Goal: Task Accomplishment & Management: Manage account settings

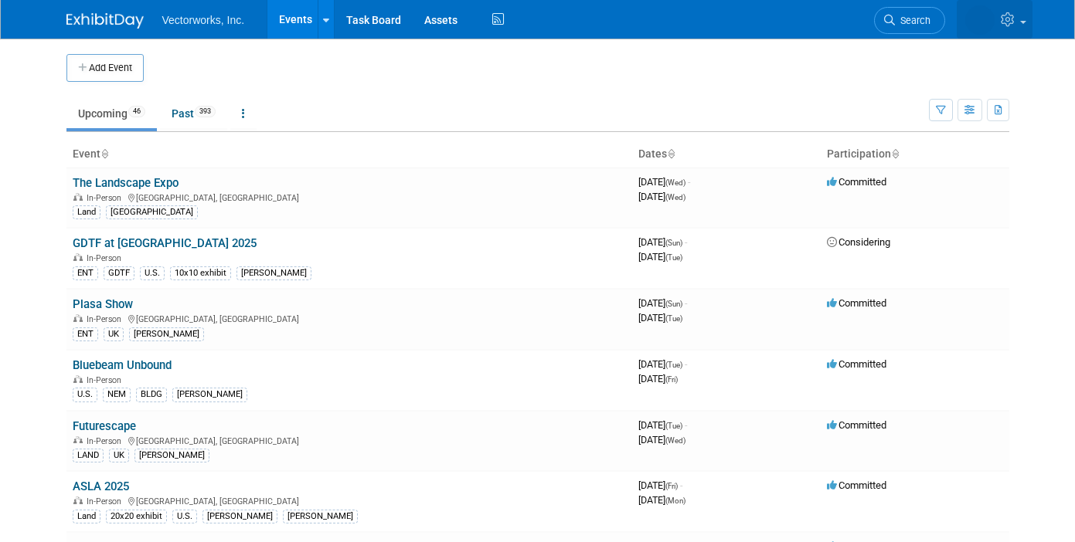
click at [1005, 19] on icon at bounding box center [1010, 19] width 18 height 14
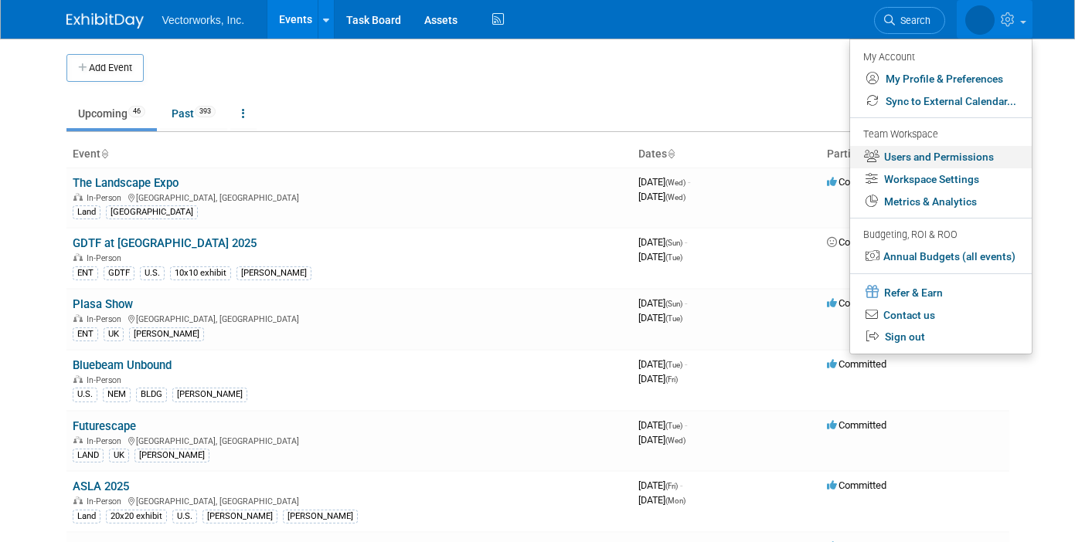
click at [899, 155] on link "Users and Permissions" at bounding box center [941, 157] width 182 height 22
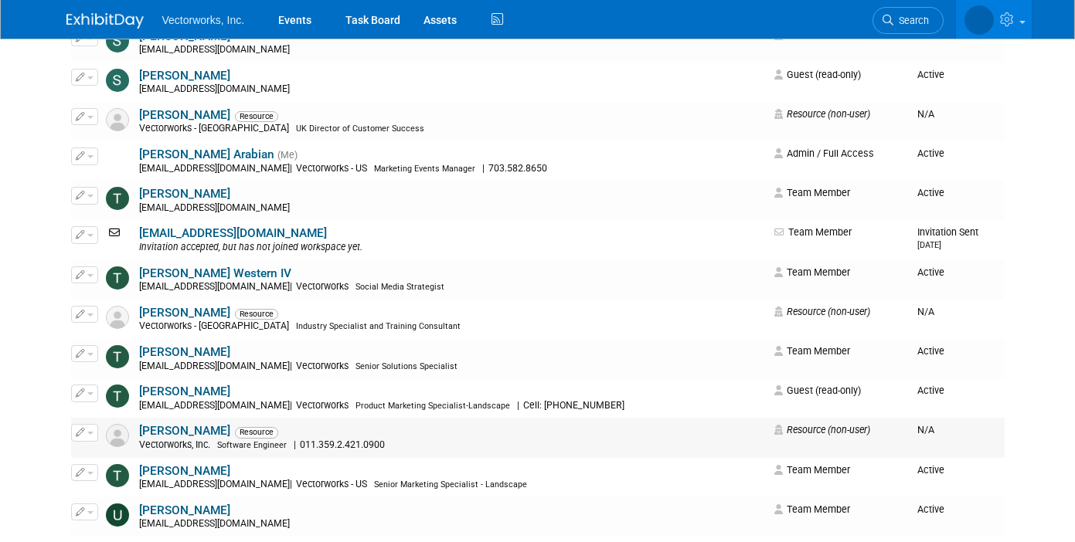
scroll to position [4707, 0]
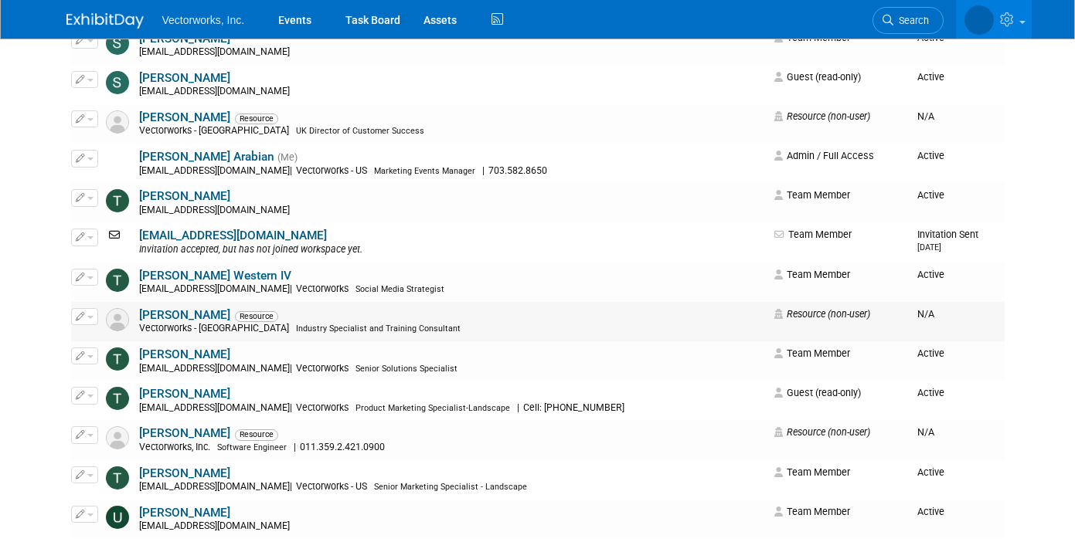
click at [90, 320] on button "button" at bounding box center [84, 316] width 27 height 17
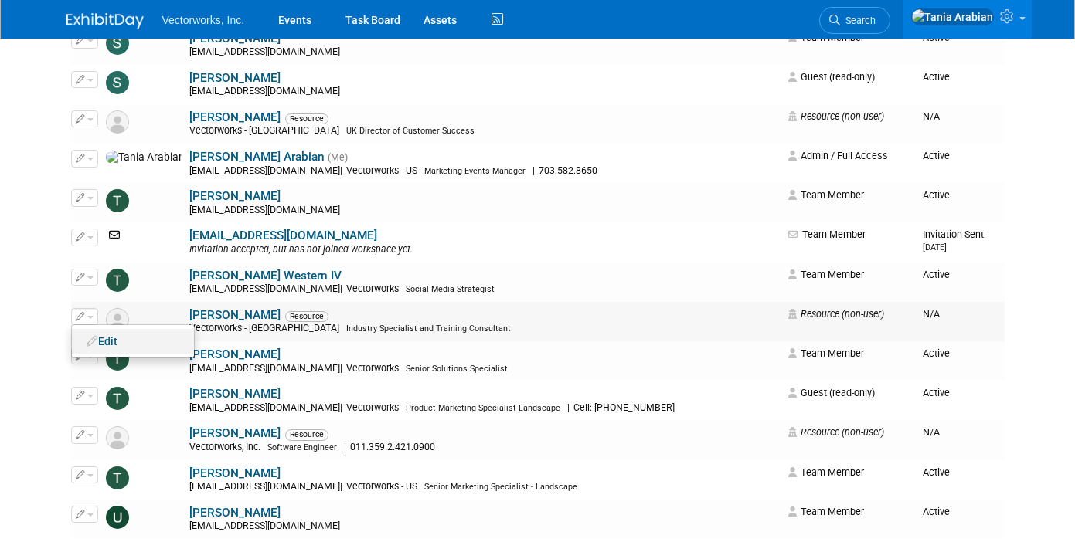
click at [102, 348] on link "Edit" at bounding box center [133, 342] width 122 height 22
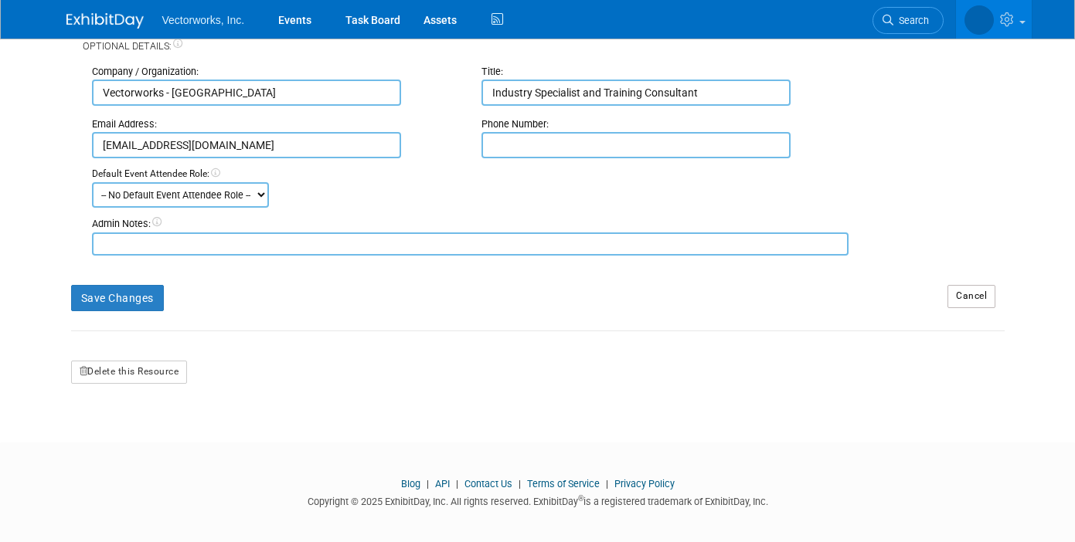
scroll to position [245, 0]
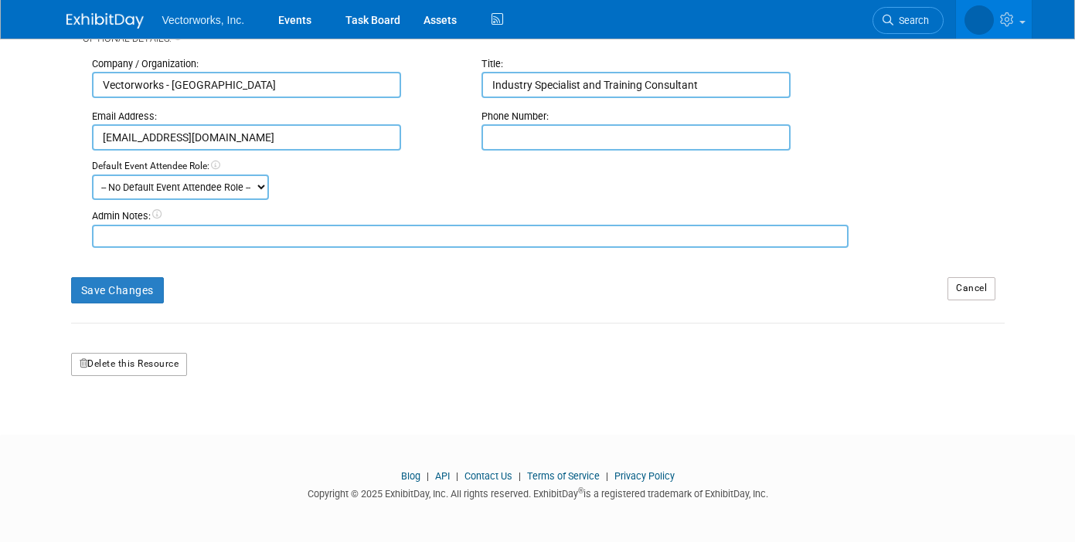
click at [133, 364] on button "Delete this Resource" at bounding box center [129, 364] width 117 height 23
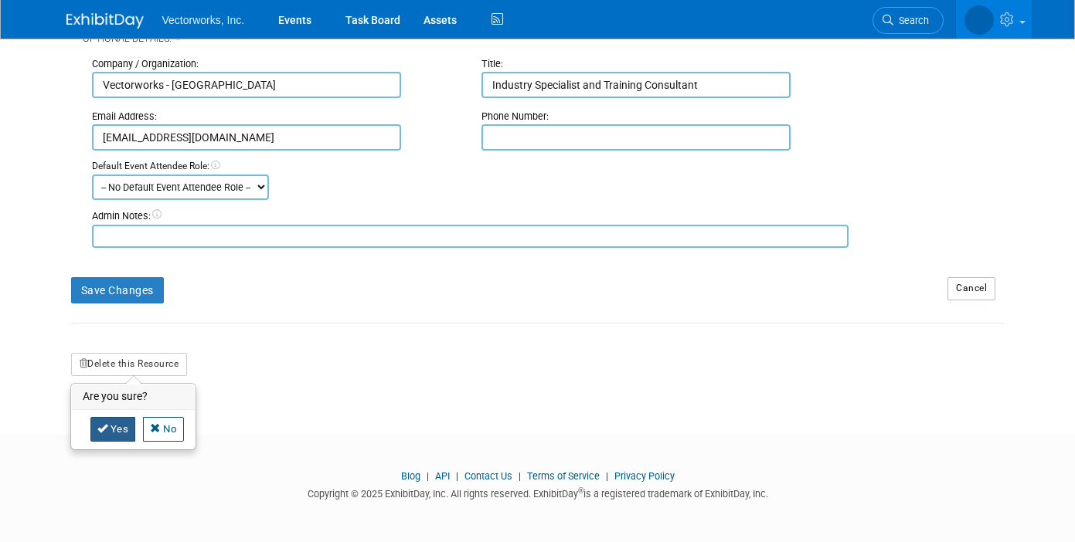
click at [114, 426] on link "Yes" at bounding box center [113, 429] width 46 height 25
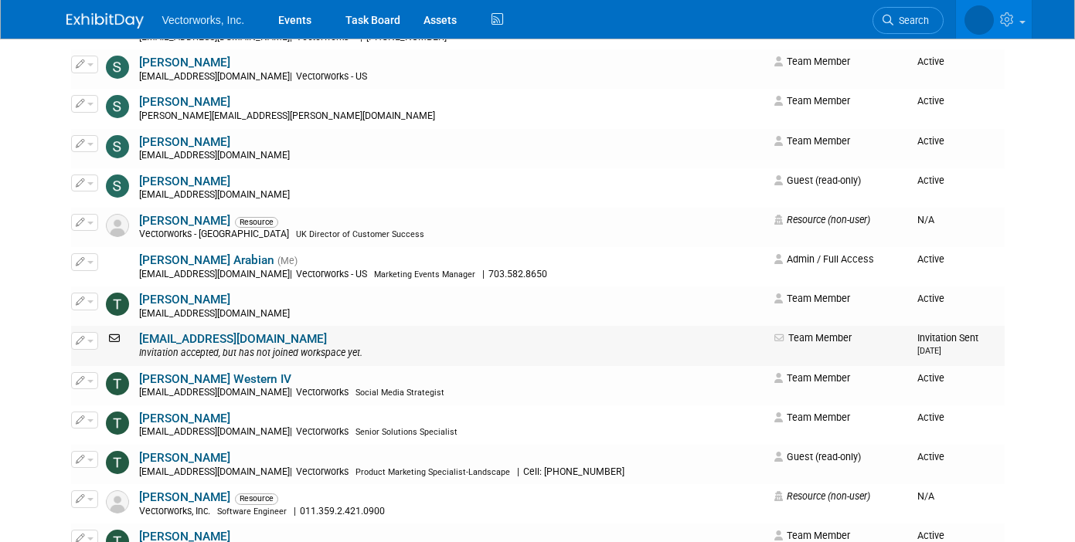
scroll to position [4601, 0]
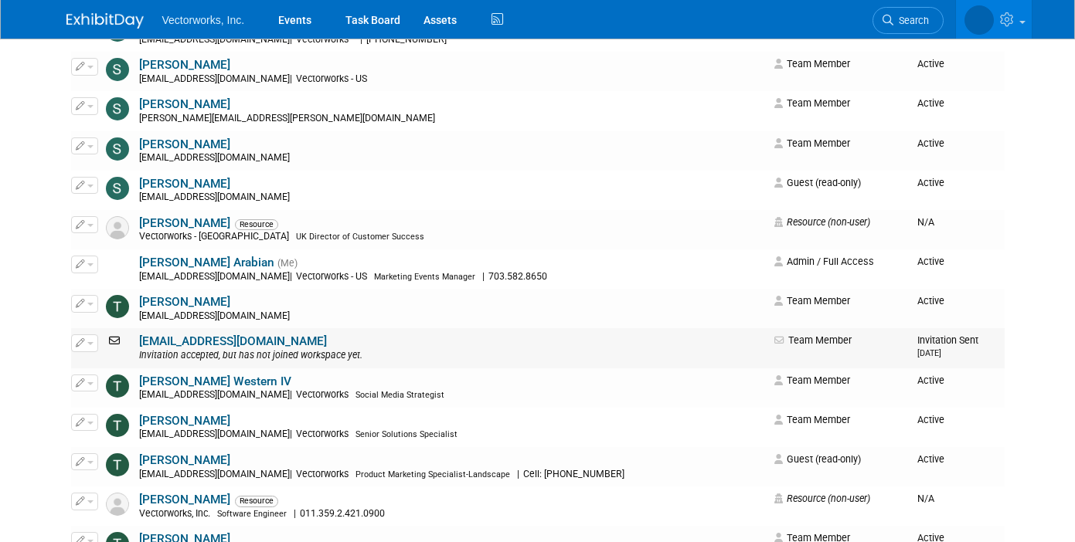
click at [83, 341] on icon "button" at bounding box center [80, 342] width 9 height 8
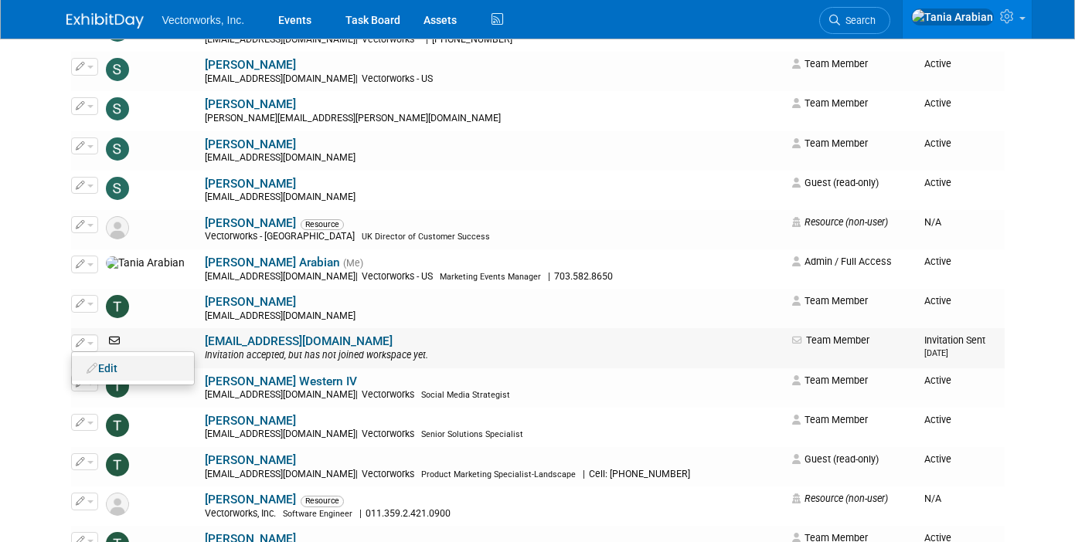
click at [100, 373] on link "Edit" at bounding box center [133, 369] width 122 height 22
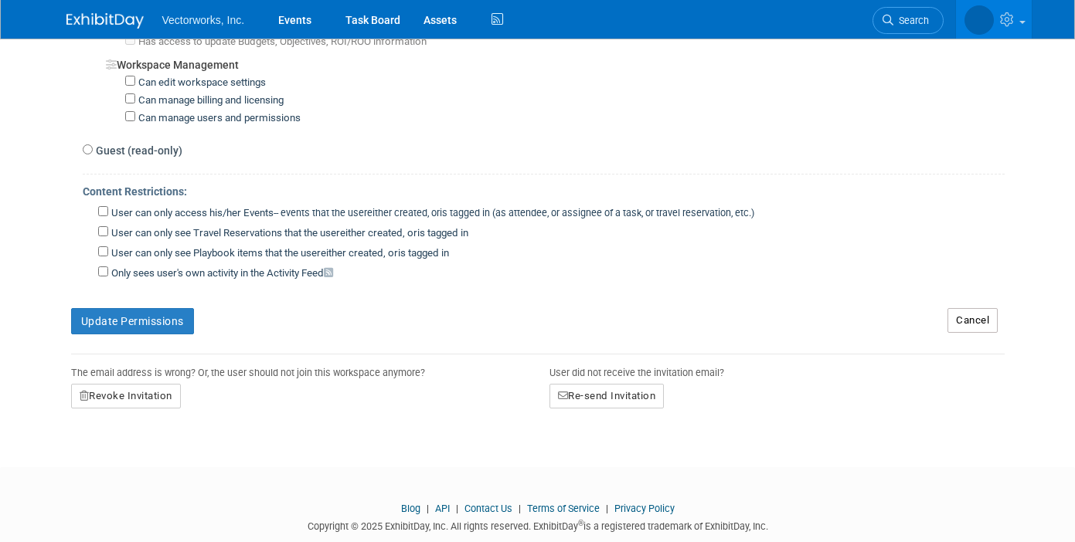
scroll to position [1190, 0]
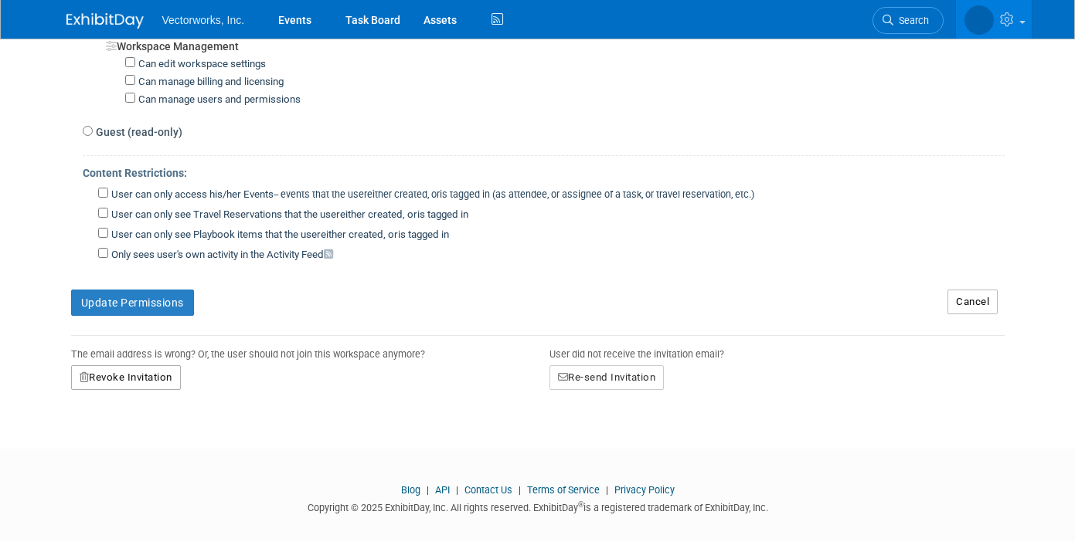
click at [138, 365] on button "Revoke Invitation" at bounding box center [126, 377] width 110 height 25
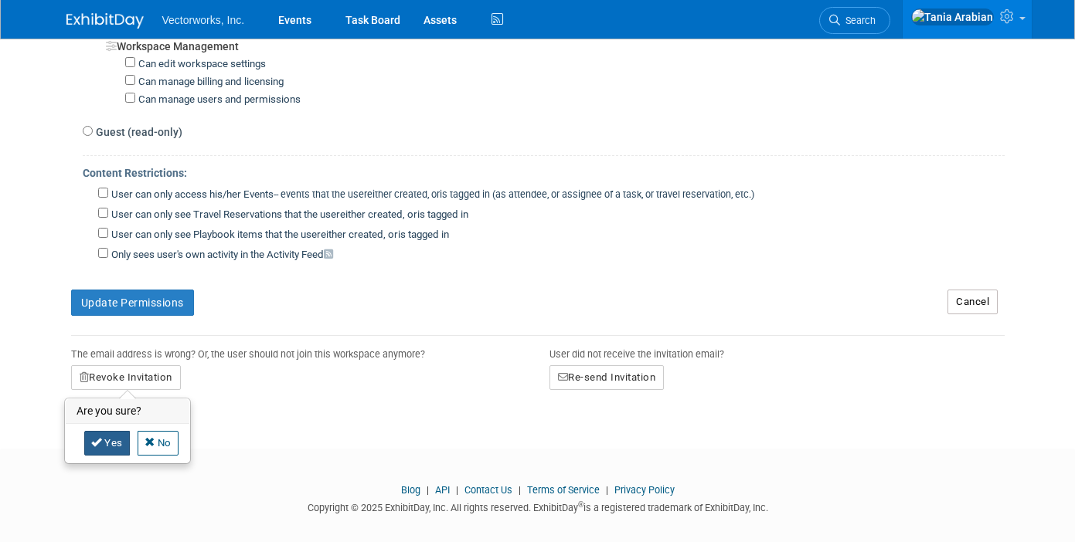
click at [97, 437] on icon at bounding box center [96, 442] width 11 height 10
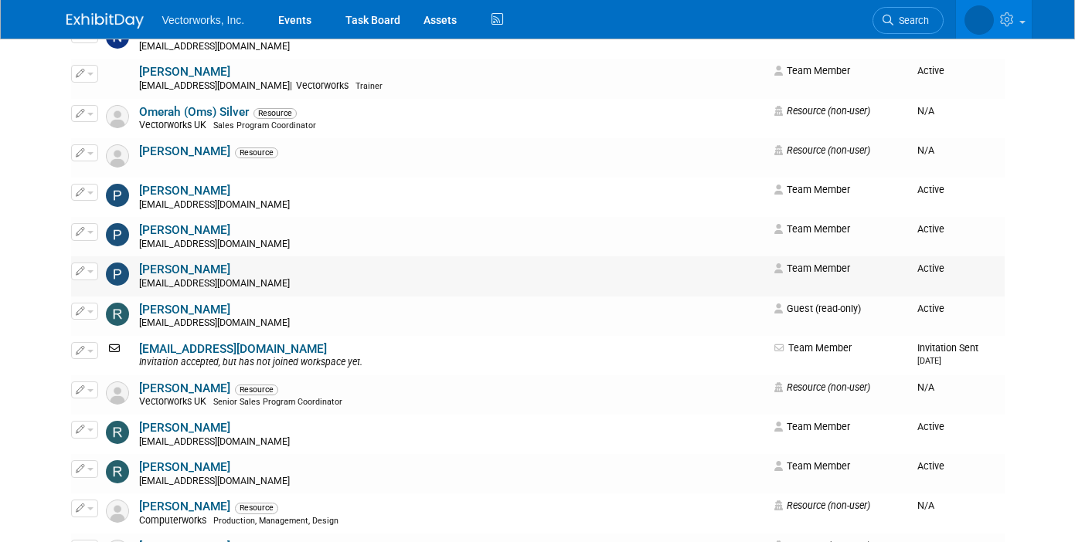
scroll to position [3801, 0]
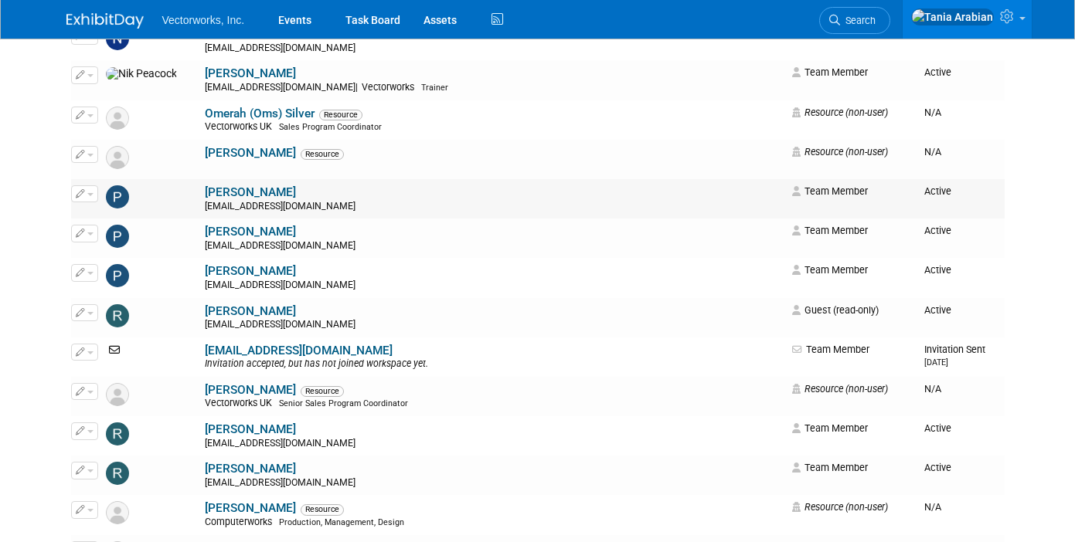
click at [91, 191] on button "button" at bounding box center [84, 193] width 27 height 17
click at [105, 219] on link "Edit" at bounding box center [133, 219] width 122 height 22
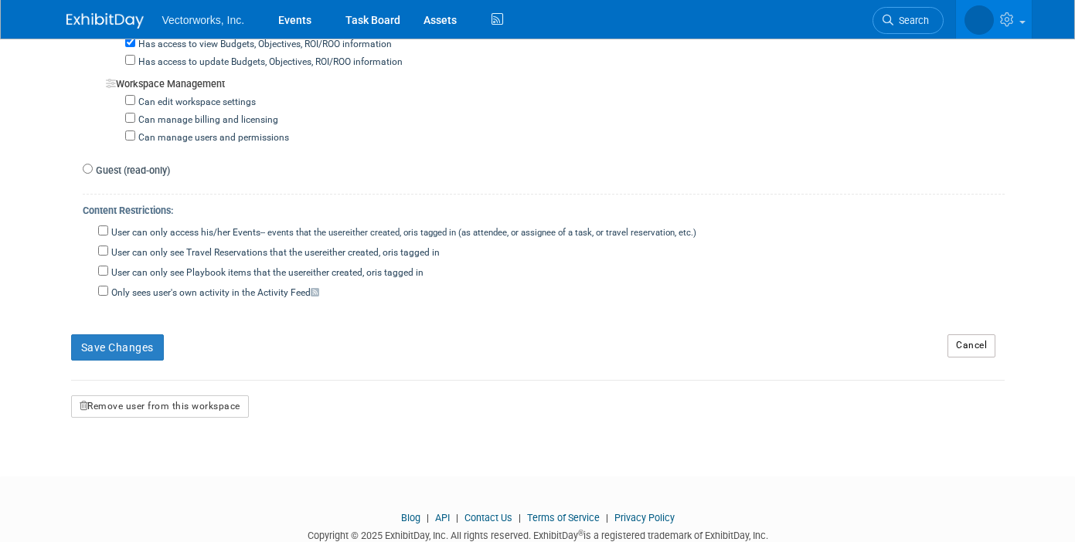
scroll to position [1400, 0]
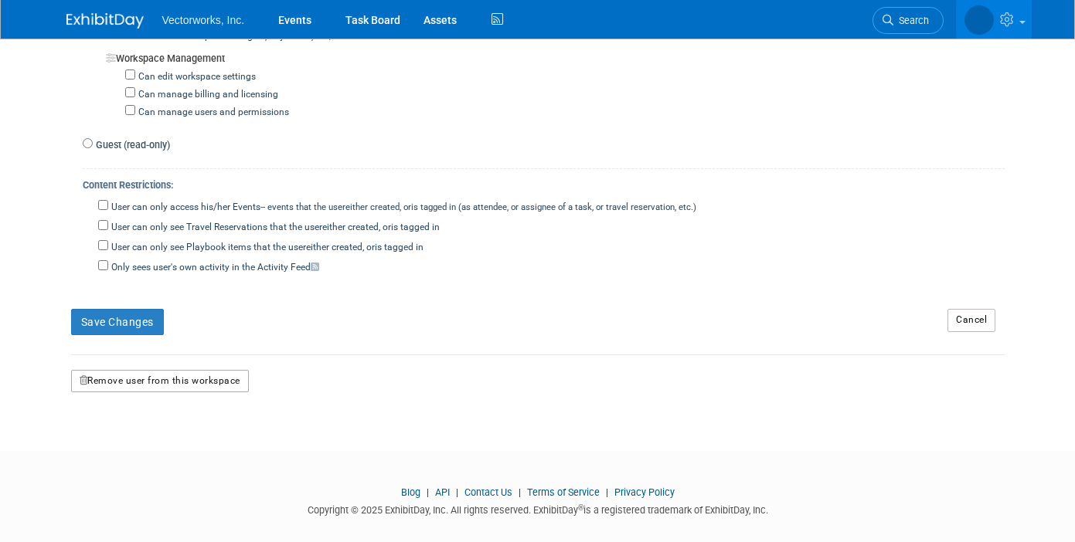
click at [126, 370] on button "Remove user from this workspace" at bounding box center [160, 381] width 178 height 23
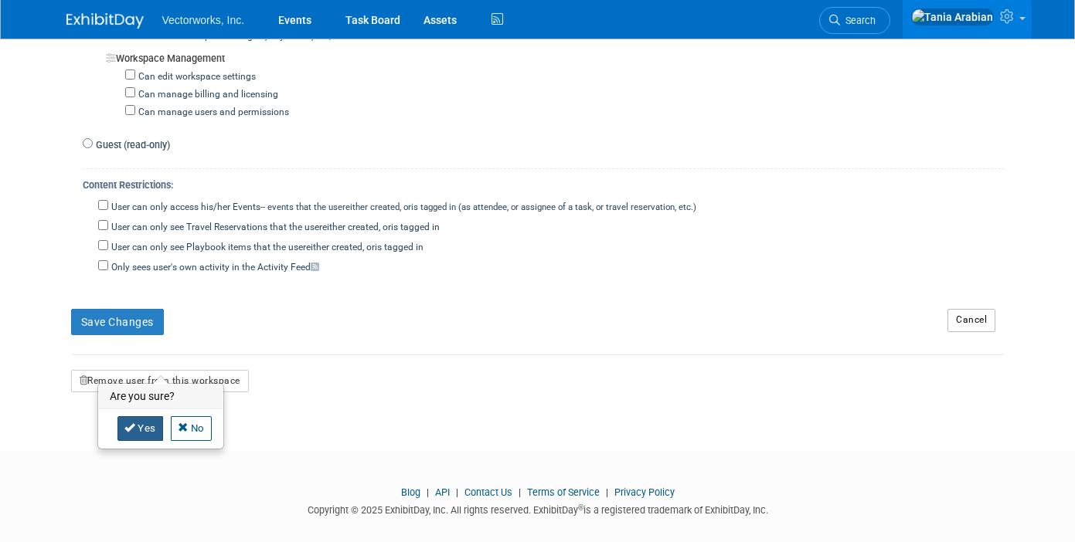
click at [137, 424] on link "Yes" at bounding box center [140, 428] width 46 height 25
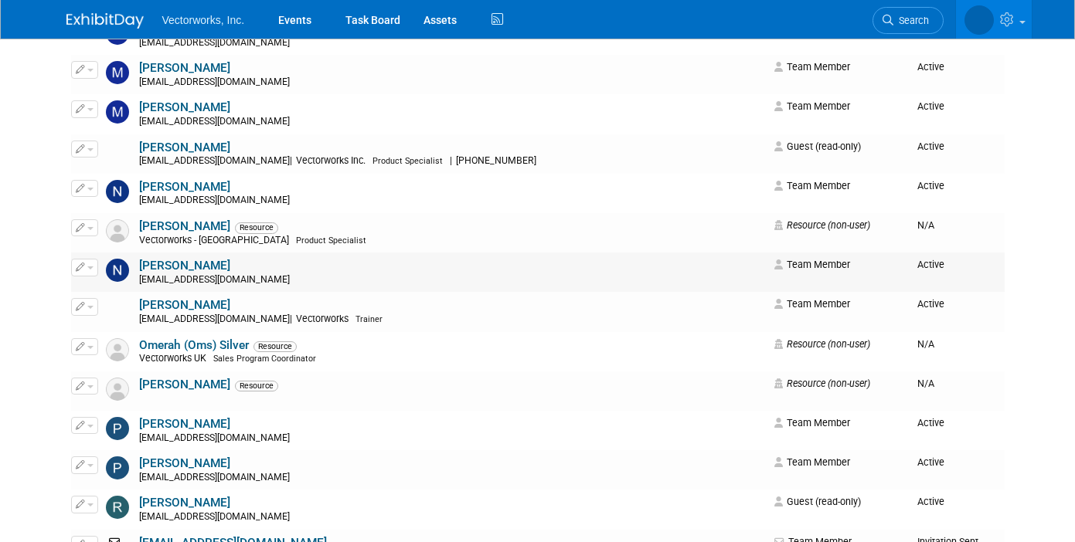
scroll to position [3564, 0]
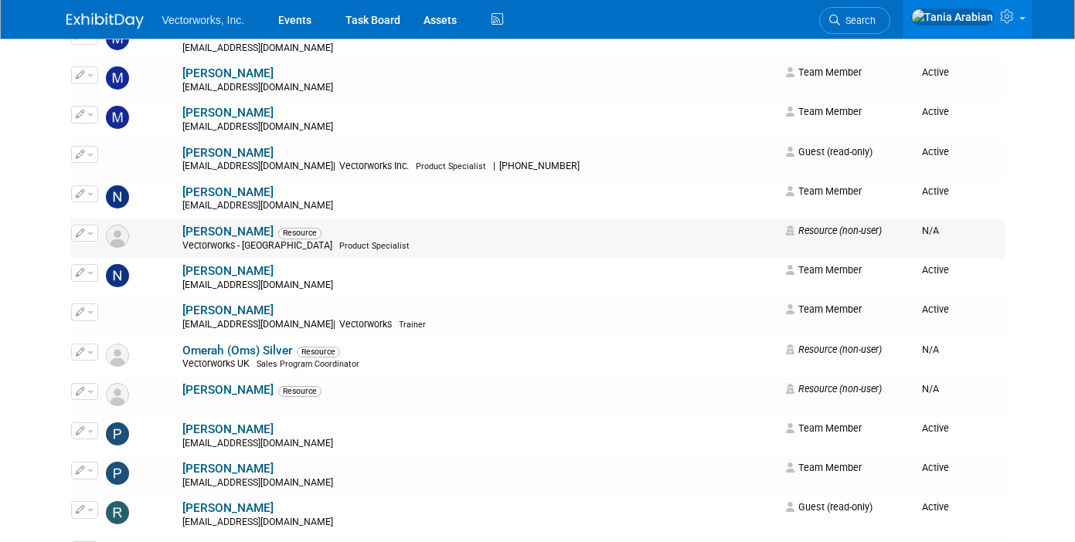
click at [85, 233] on button "button" at bounding box center [84, 233] width 27 height 17
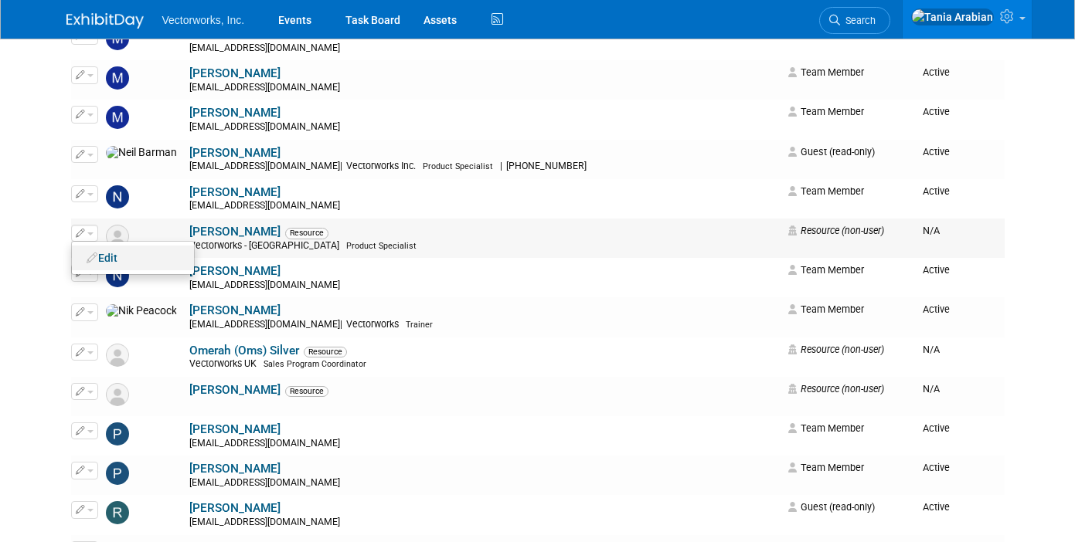
click at [106, 259] on link "Edit" at bounding box center [133, 258] width 122 height 22
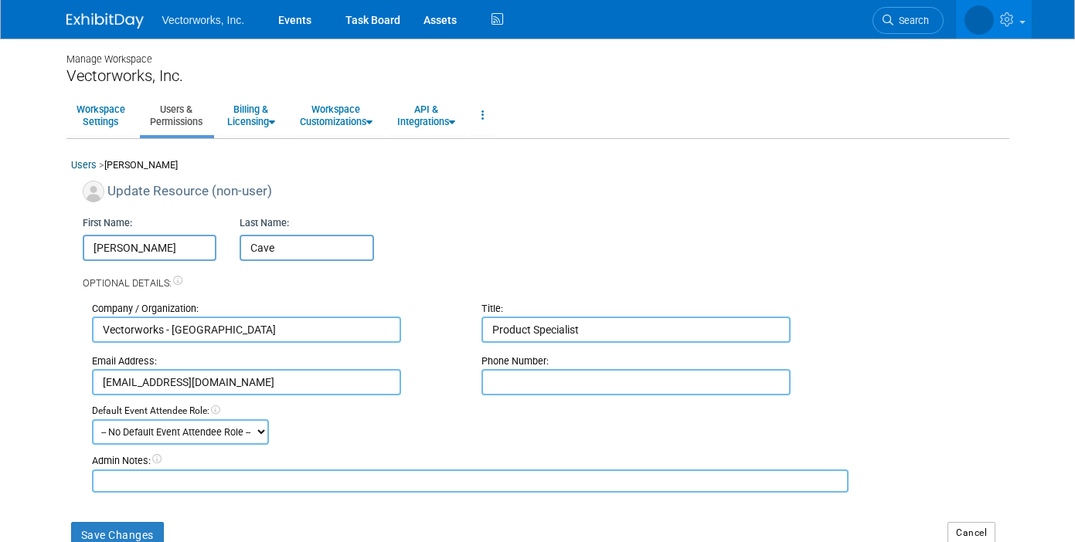
scroll to position [245, 0]
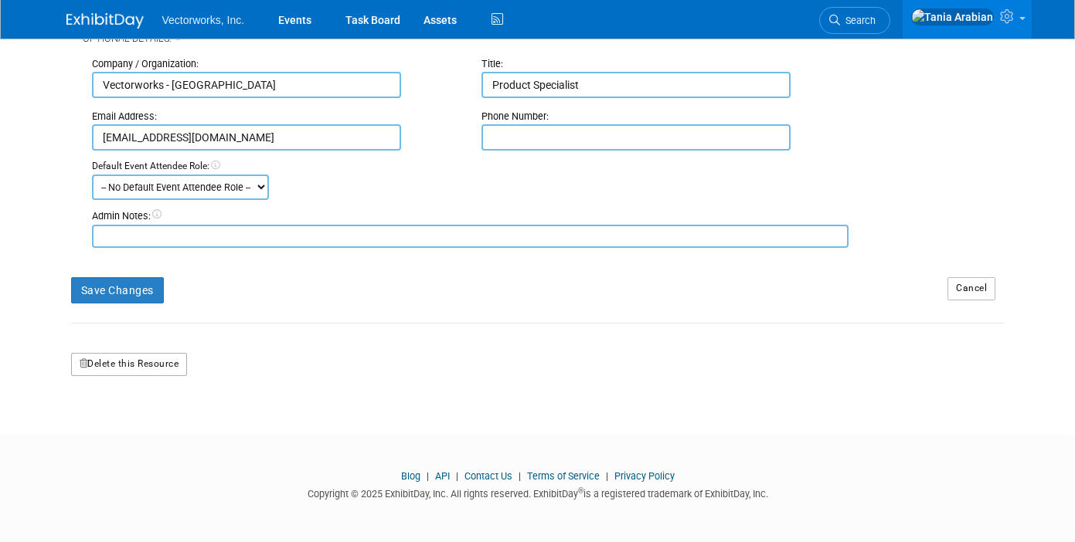
click at [121, 358] on button "Delete this Resource" at bounding box center [129, 364] width 117 height 23
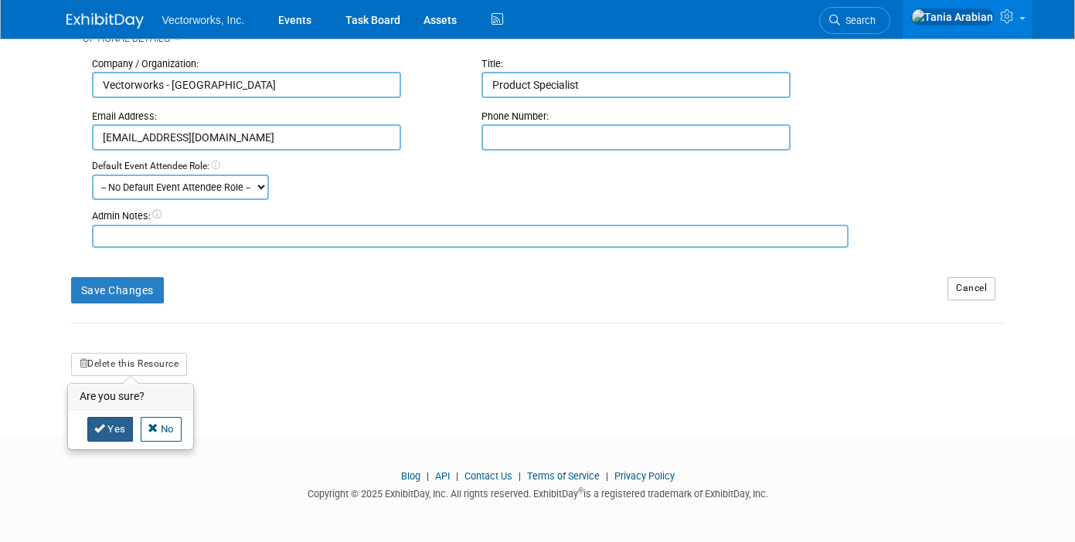
click at [104, 426] on icon at bounding box center [99, 428] width 11 height 10
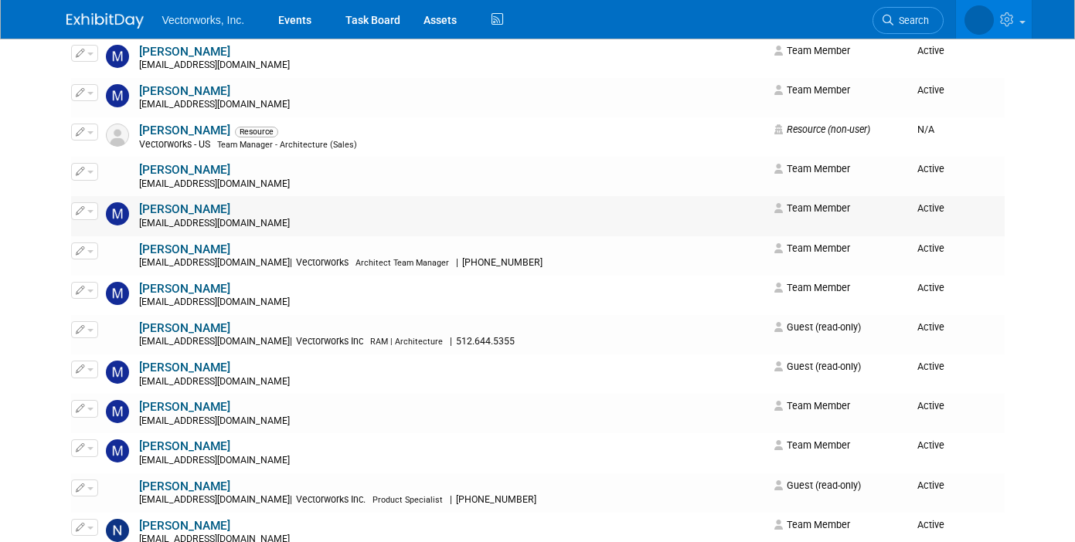
scroll to position [3226, 0]
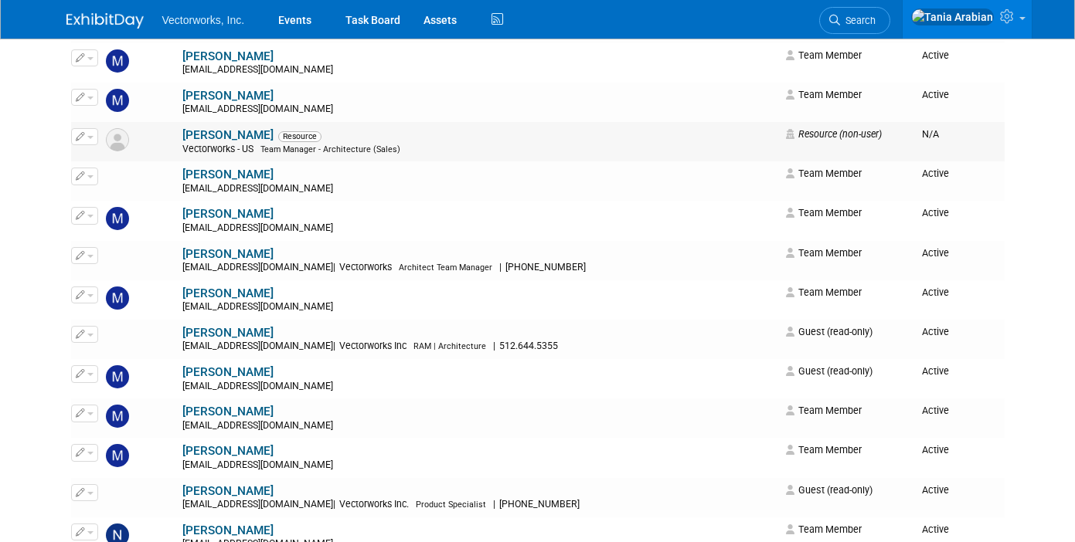
click at [90, 137] on span "button" at bounding box center [90, 137] width 6 height 3
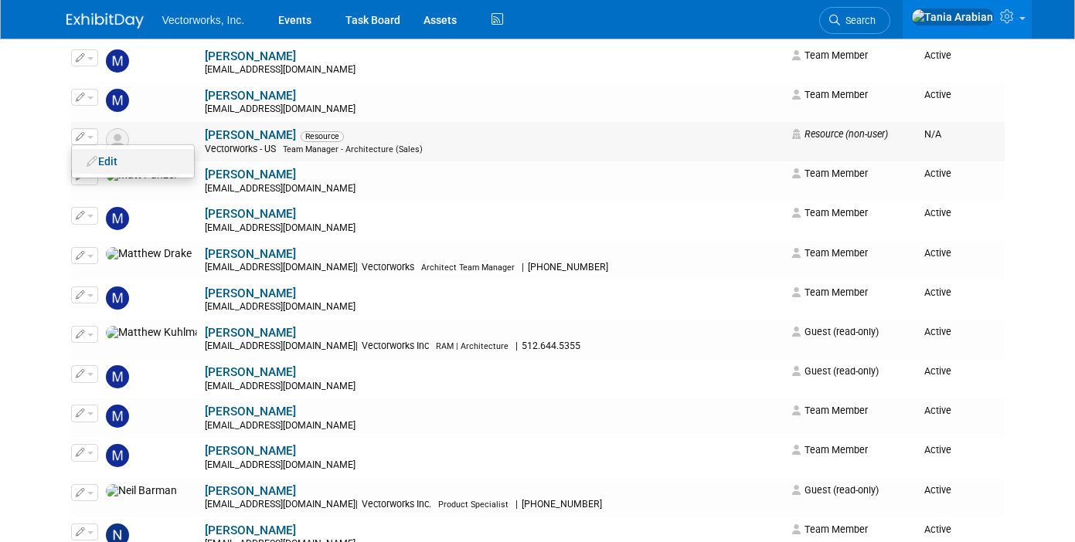
click at [104, 161] on link "Edit" at bounding box center [133, 162] width 122 height 22
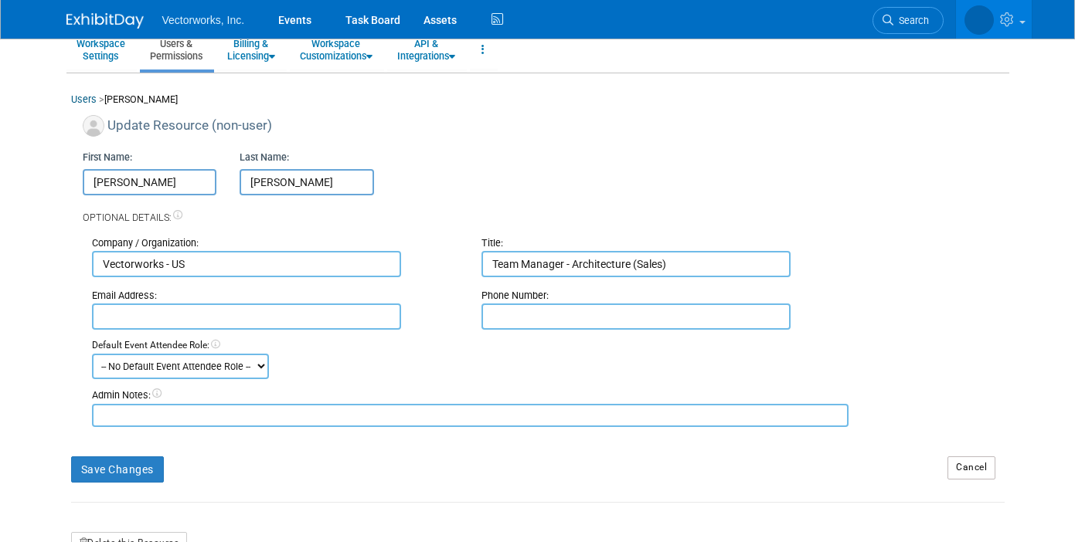
scroll to position [245, 0]
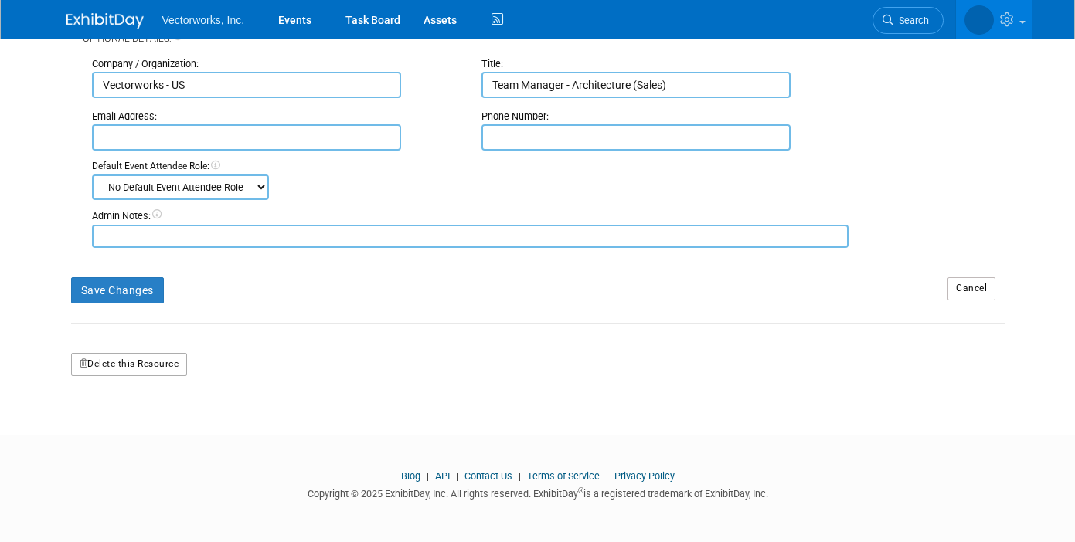
click at [136, 355] on button "Delete this Resource" at bounding box center [129, 364] width 117 height 23
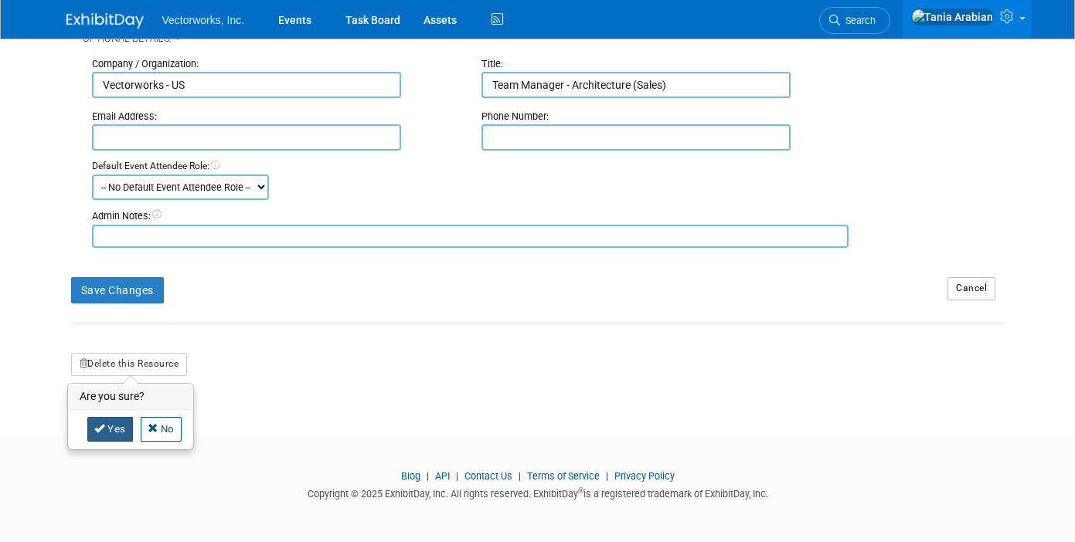
click at [111, 425] on link "Yes" at bounding box center [110, 429] width 46 height 25
